Goal: Find specific page/section: Find specific page/section

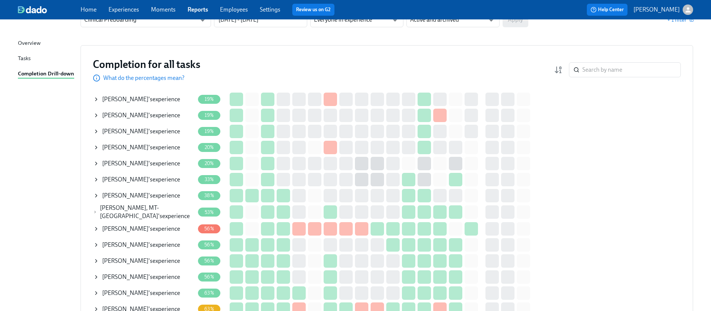
scroll to position [63, 0]
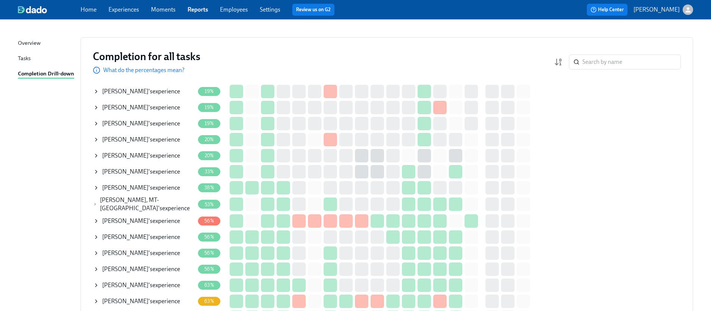
click at [95, 219] on icon at bounding box center [96, 221] width 6 height 6
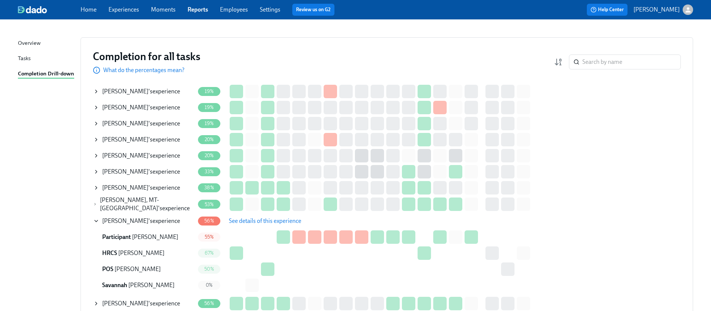
click at [95, 218] on icon at bounding box center [96, 221] width 6 height 6
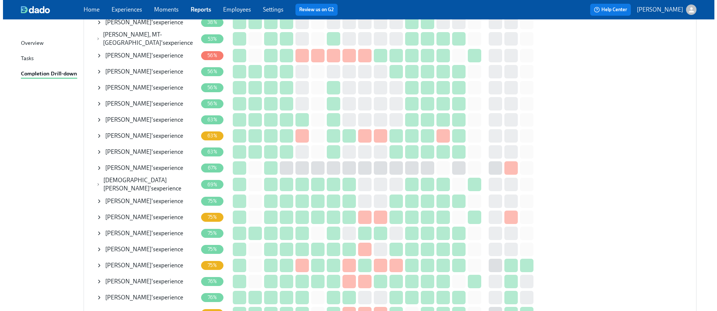
scroll to position [229, 0]
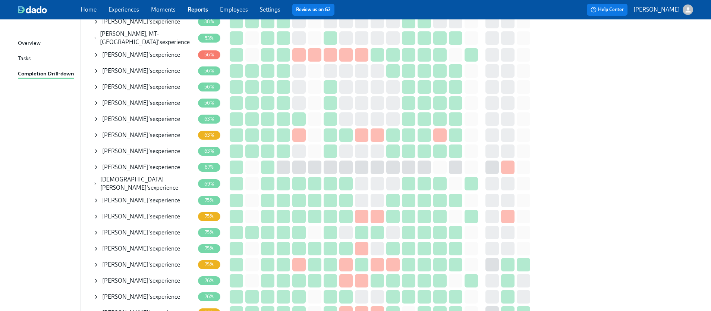
click at [97, 246] on icon at bounding box center [96, 248] width 6 height 6
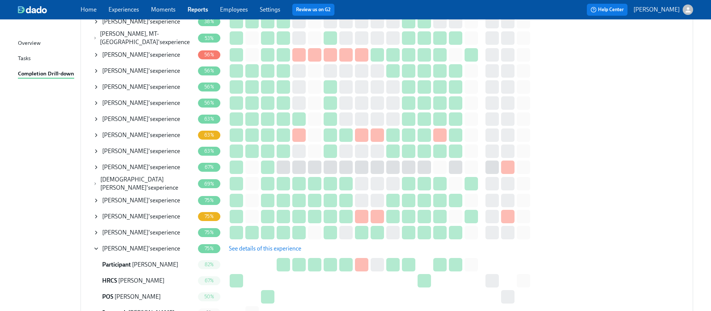
click at [265, 246] on span "See details of this experience" at bounding box center [265, 248] width 72 height 7
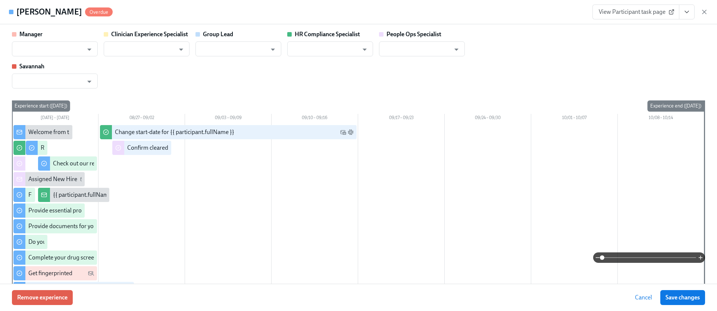
type input "[PERSON_NAME]"
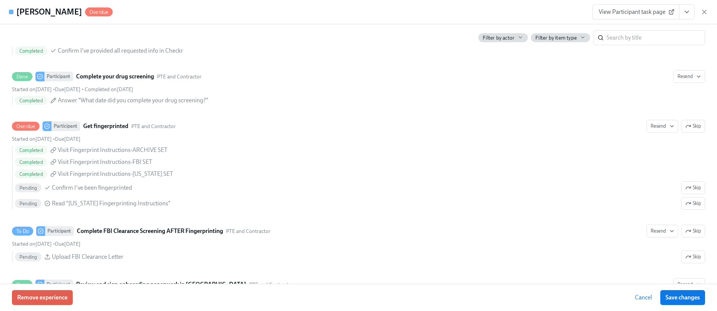
scroll to position [1005, 0]
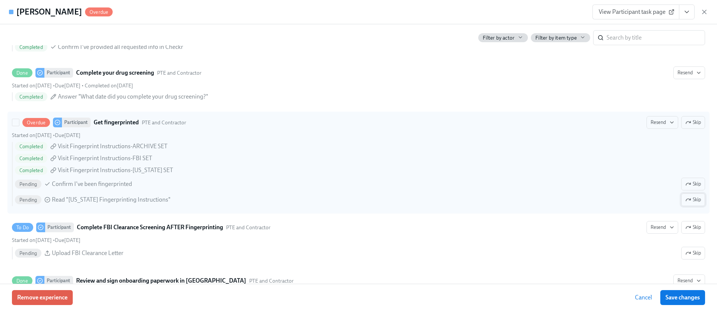
click at [685, 200] on icon "button" at bounding box center [688, 200] width 6 height 6
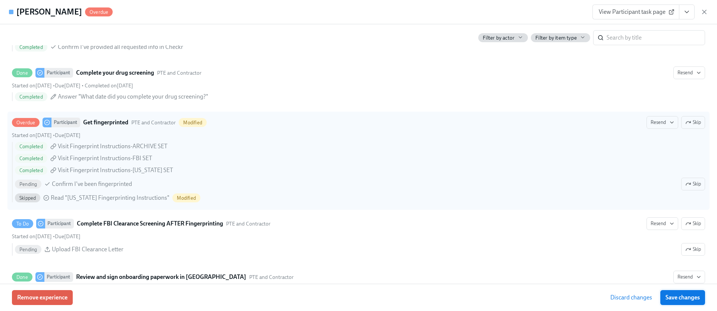
click at [684, 299] on span "Save changes" at bounding box center [682, 296] width 34 height 7
